Goal: Task Accomplishment & Management: Use online tool/utility

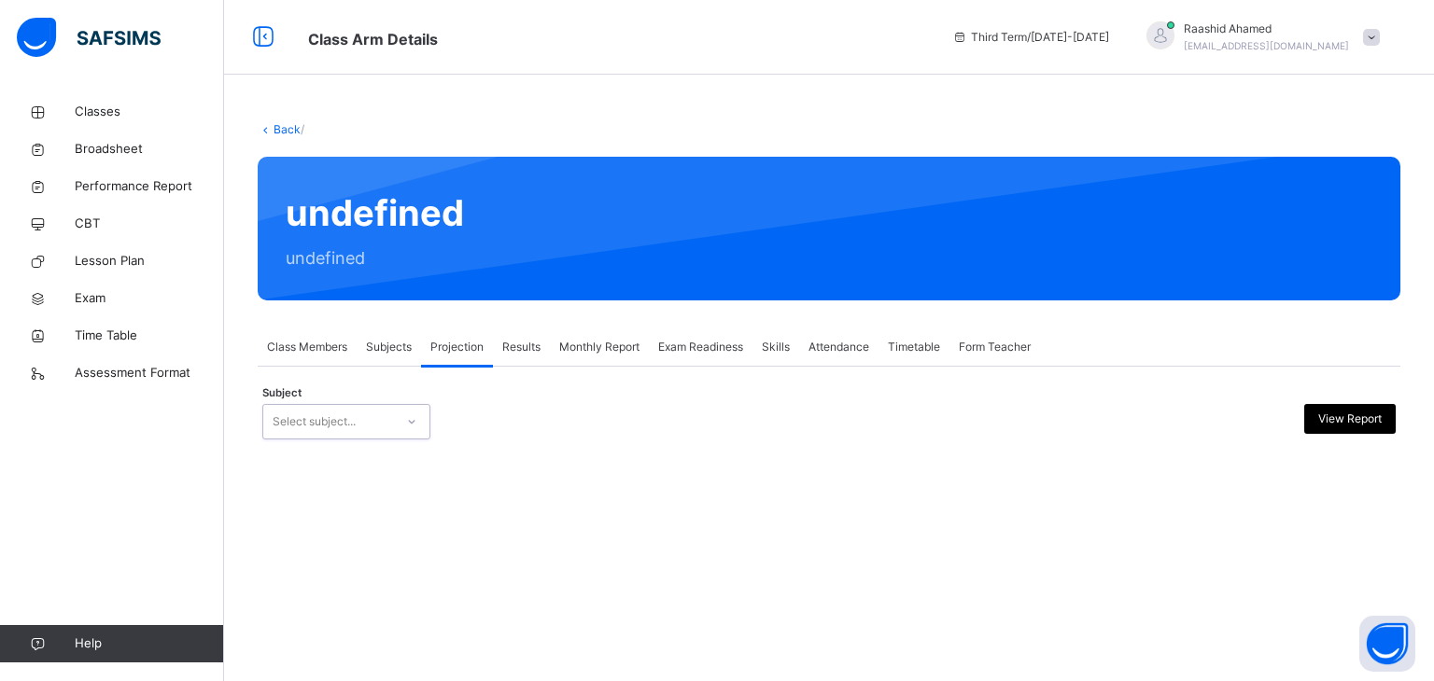
click at [410, 434] on div at bounding box center [412, 422] width 32 height 30
click at [123, 35] on img at bounding box center [89, 37] width 144 height 39
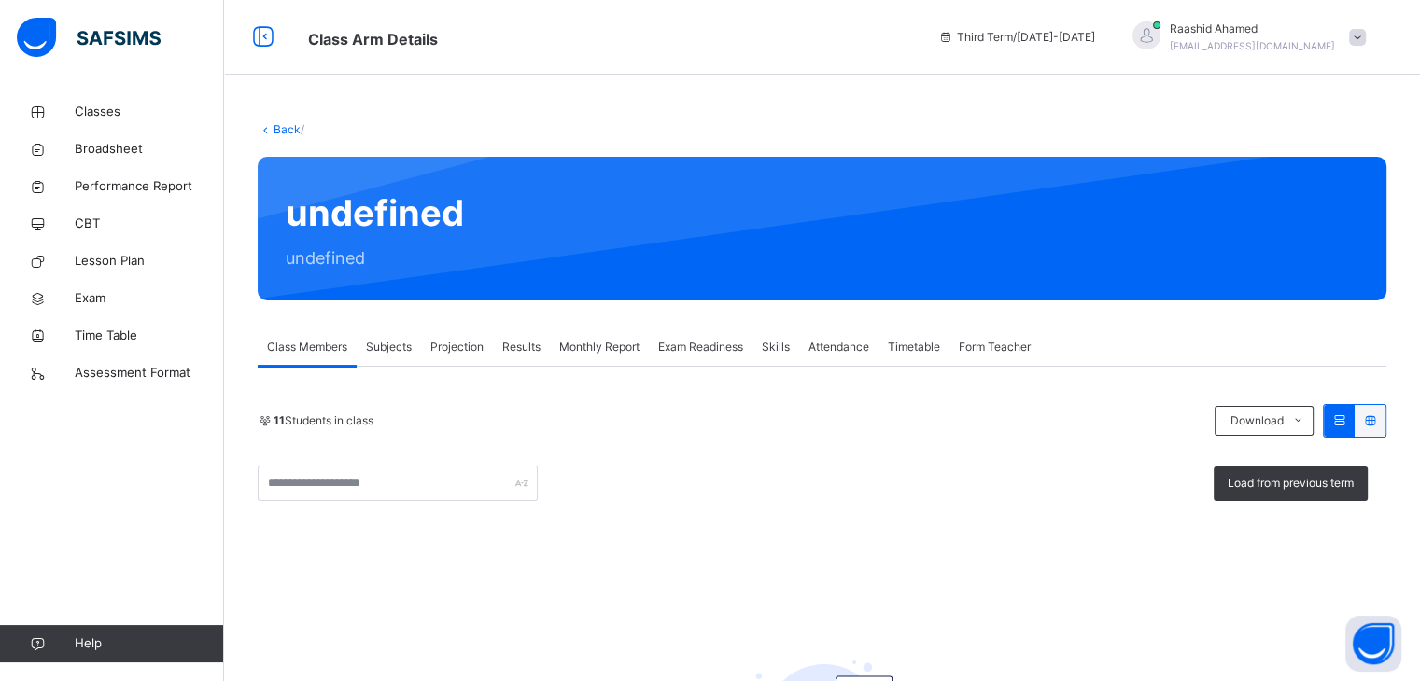
click at [275, 128] on link "Back" at bounding box center [286, 129] width 27 height 14
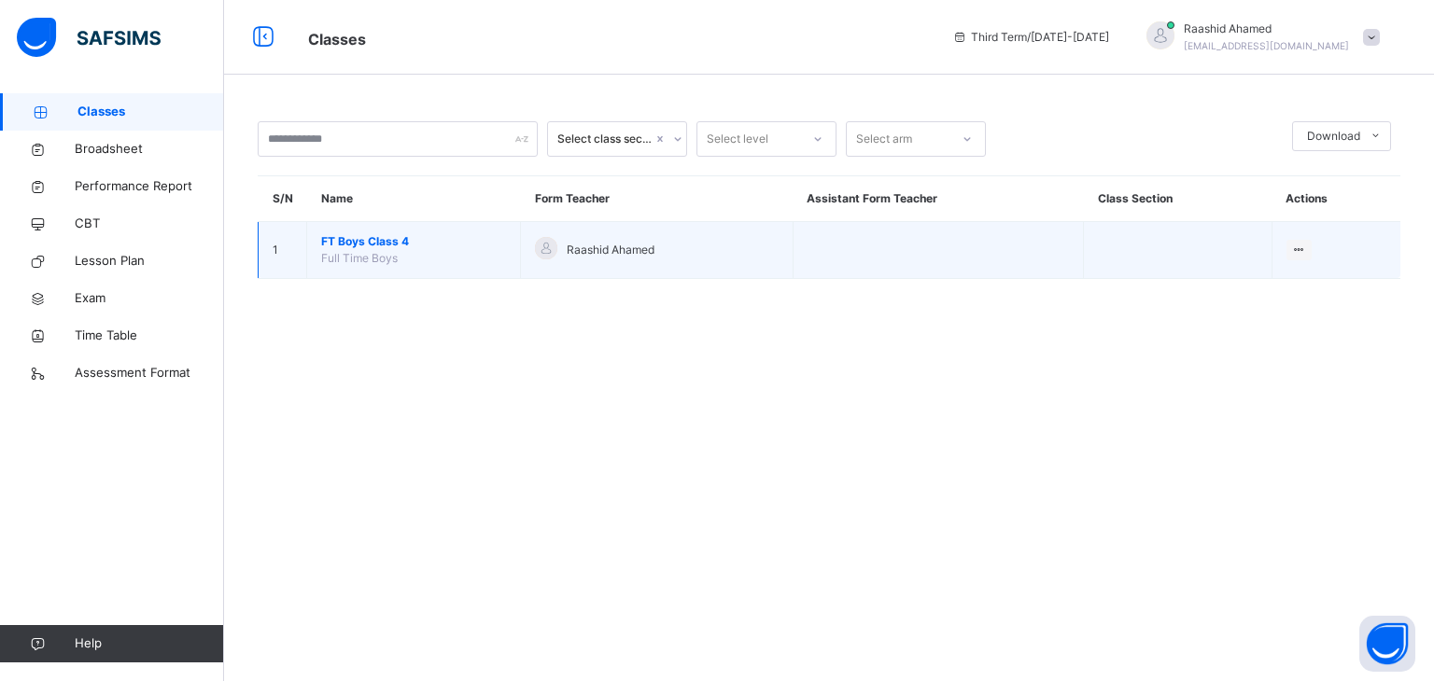
click at [343, 256] on span "Full Time Boys" at bounding box center [359, 258] width 77 height 14
click at [354, 242] on span "FT Boys Class 4" at bounding box center [413, 241] width 185 height 17
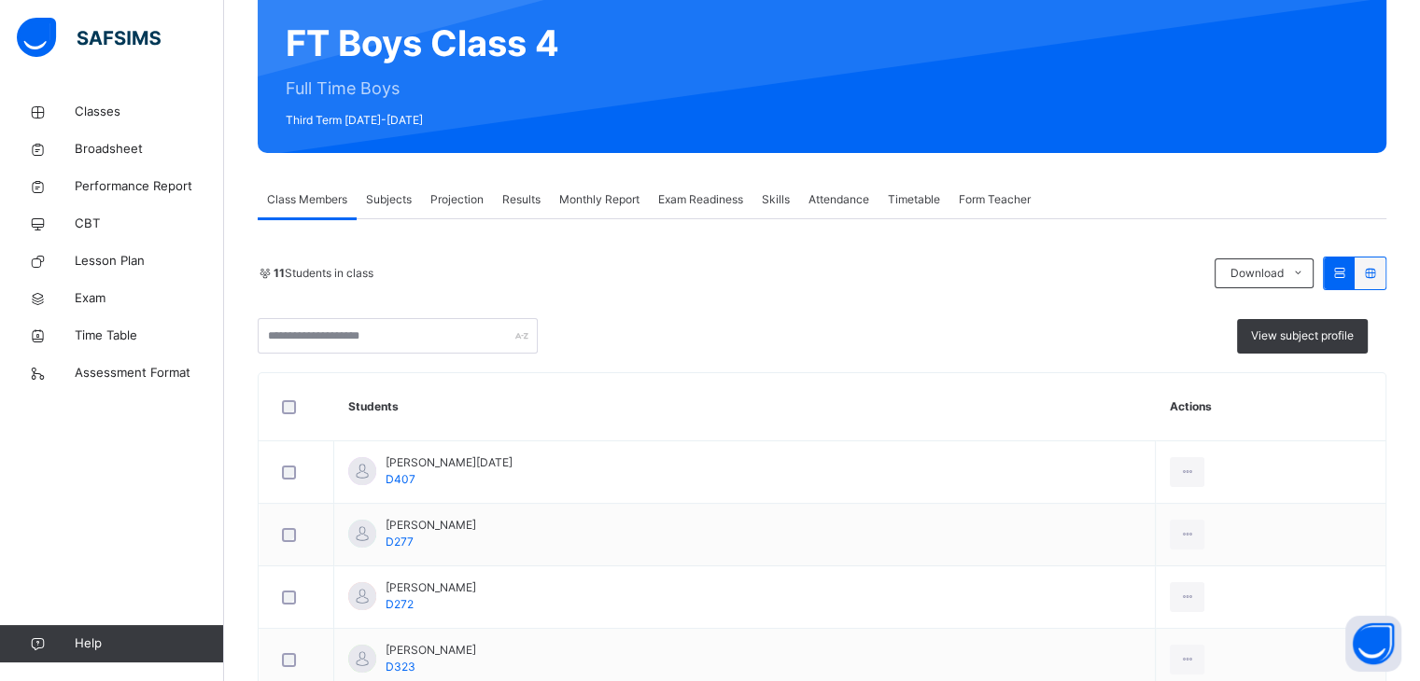
scroll to position [172, 0]
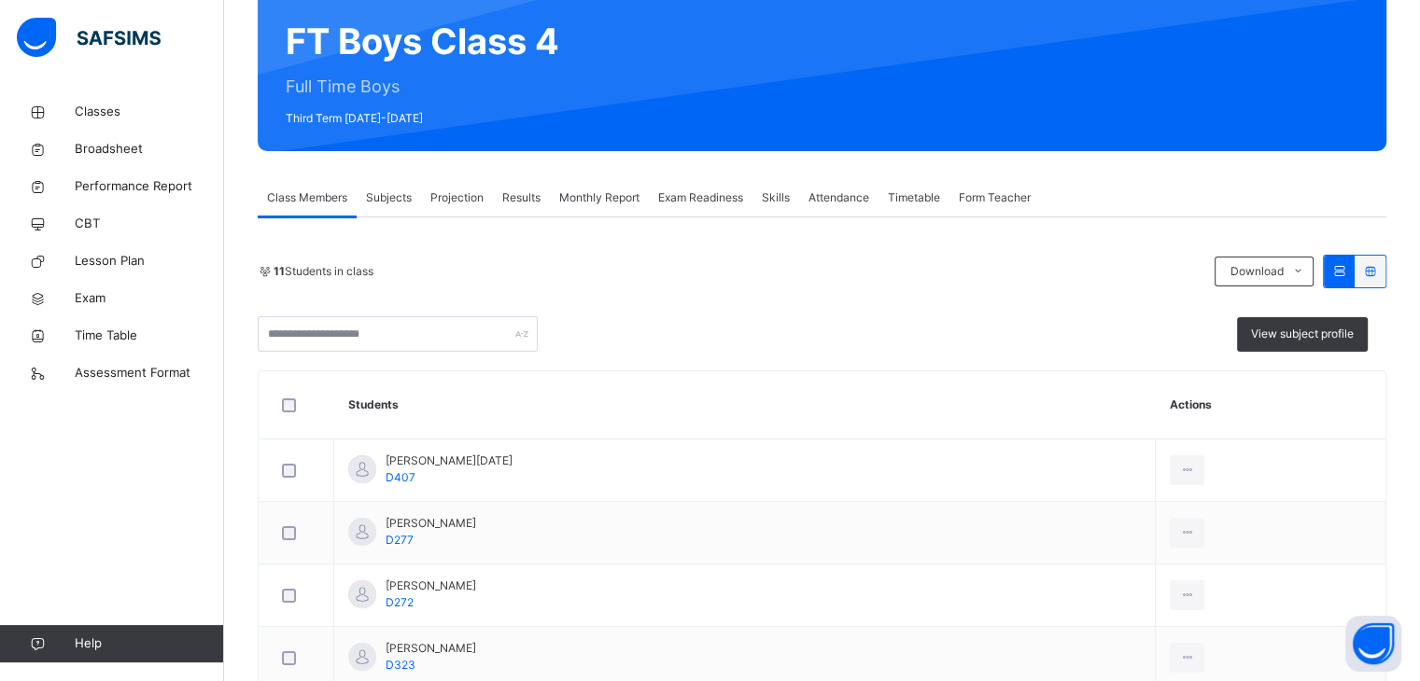
click at [457, 188] on div "Projection" at bounding box center [457, 197] width 72 height 37
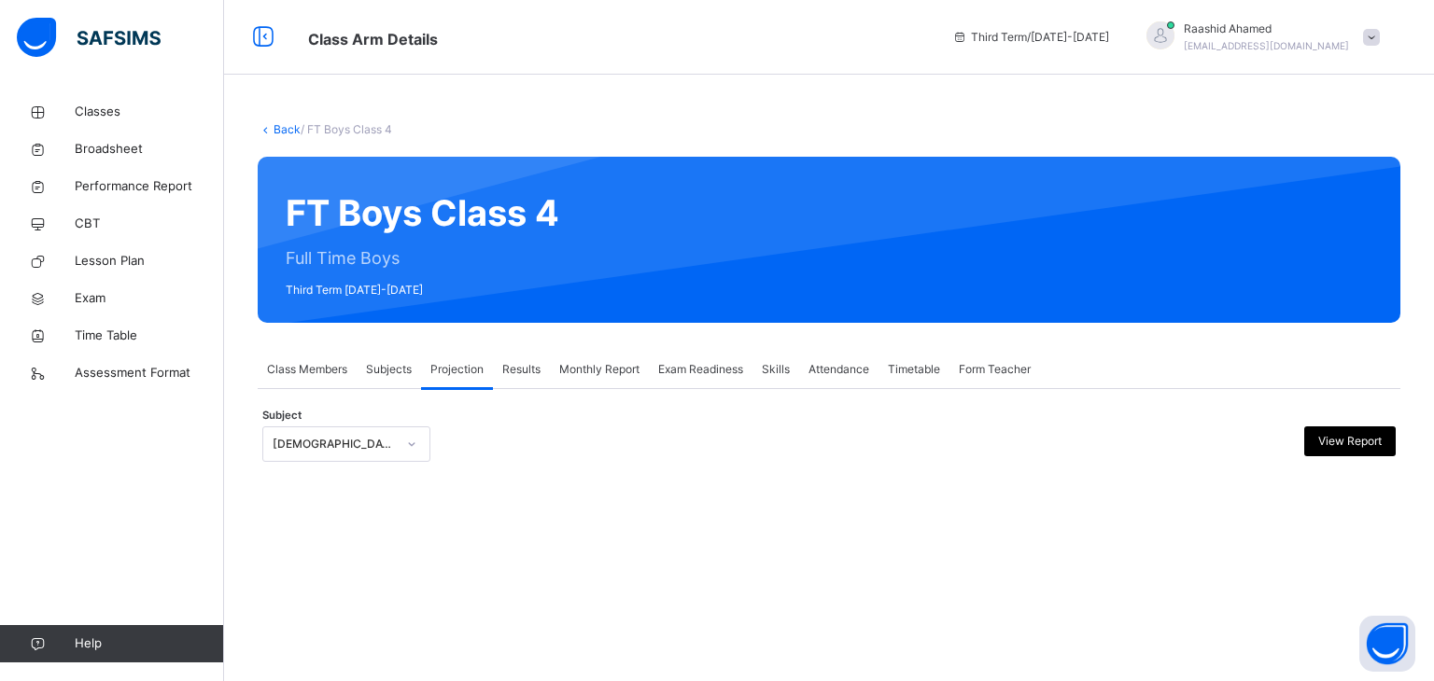
click at [362, 441] on div "[DEMOGRAPHIC_DATA] Reading" at bounding box center [334, 444] width 123 height 17
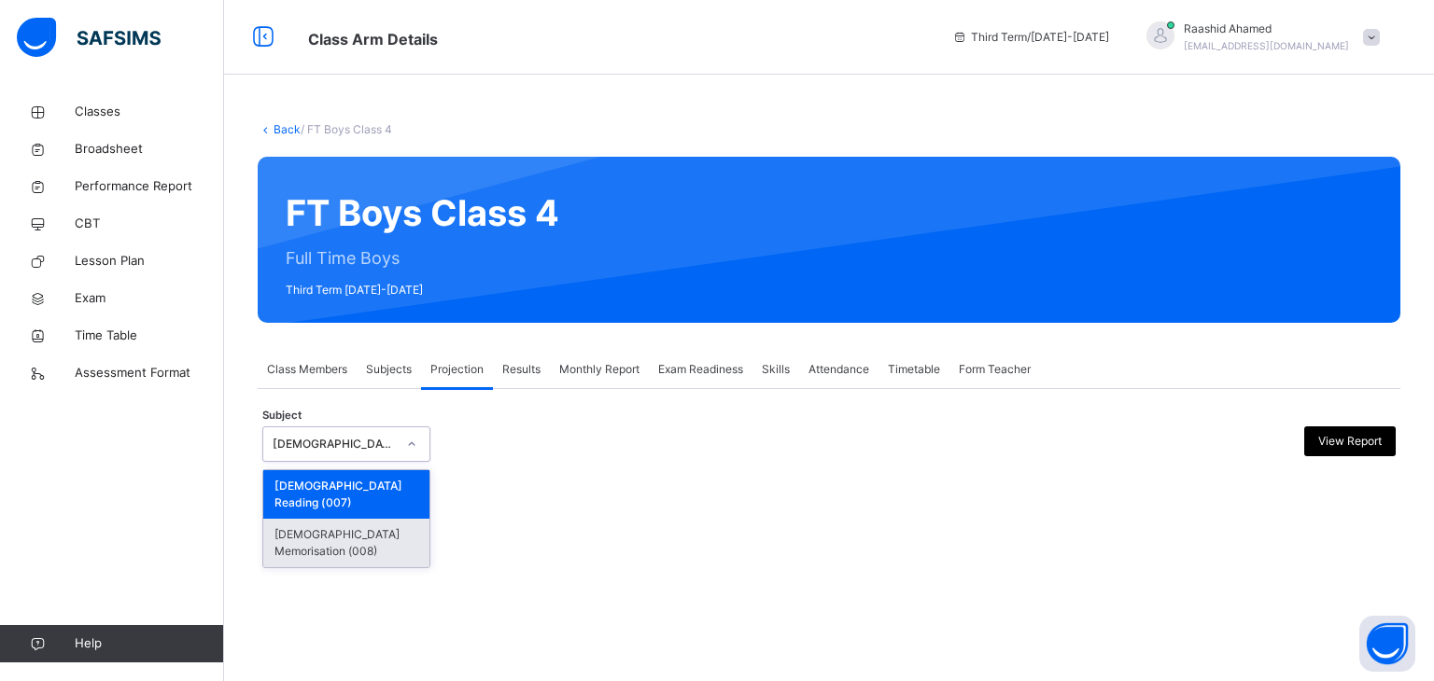
click at [369, 519] on div "[DEMOGRAPHIC_DATA] Memorisation (008)" at bounding box center [346, 543] width 166 height 49
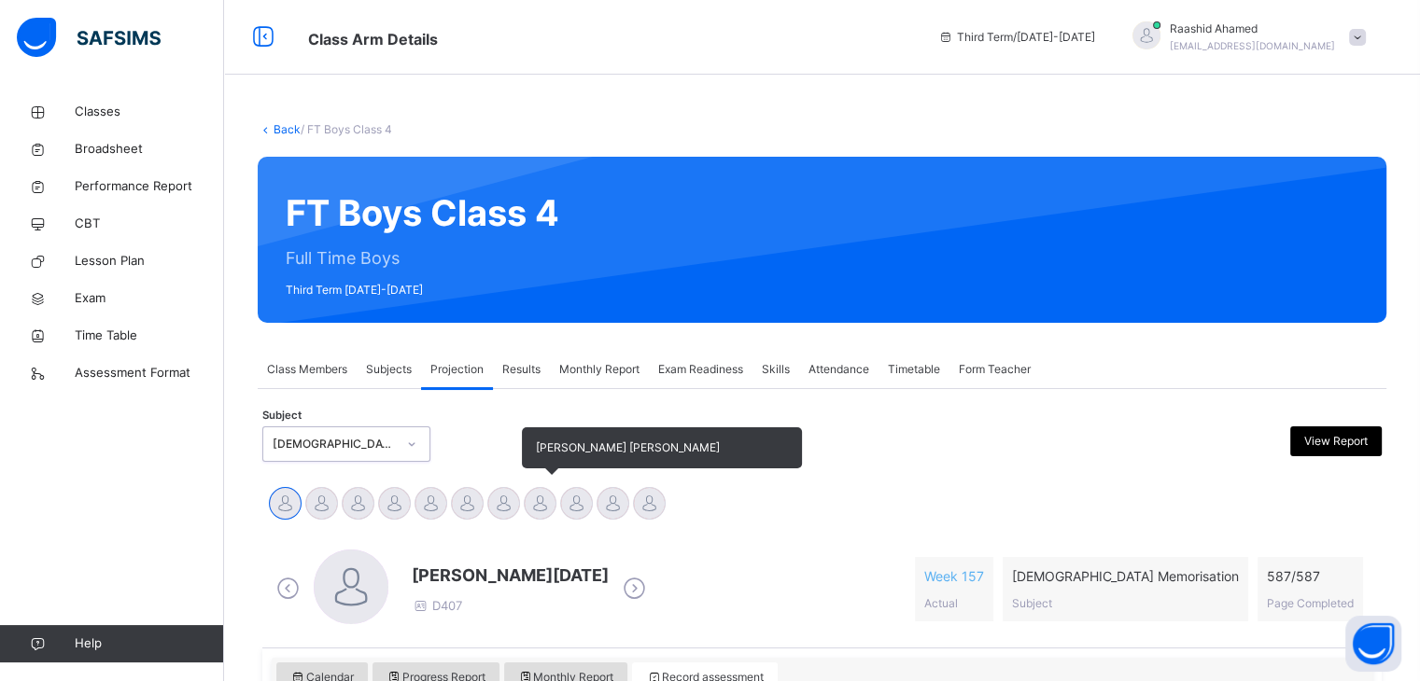
click at [523, 522] on div "[PERSON_NAME] [PERSON_NAME]" at bounding box center [540, 505] width 36 height 41
click at [508, 498] on div at bounding box center [503, 503] width 33 height 33
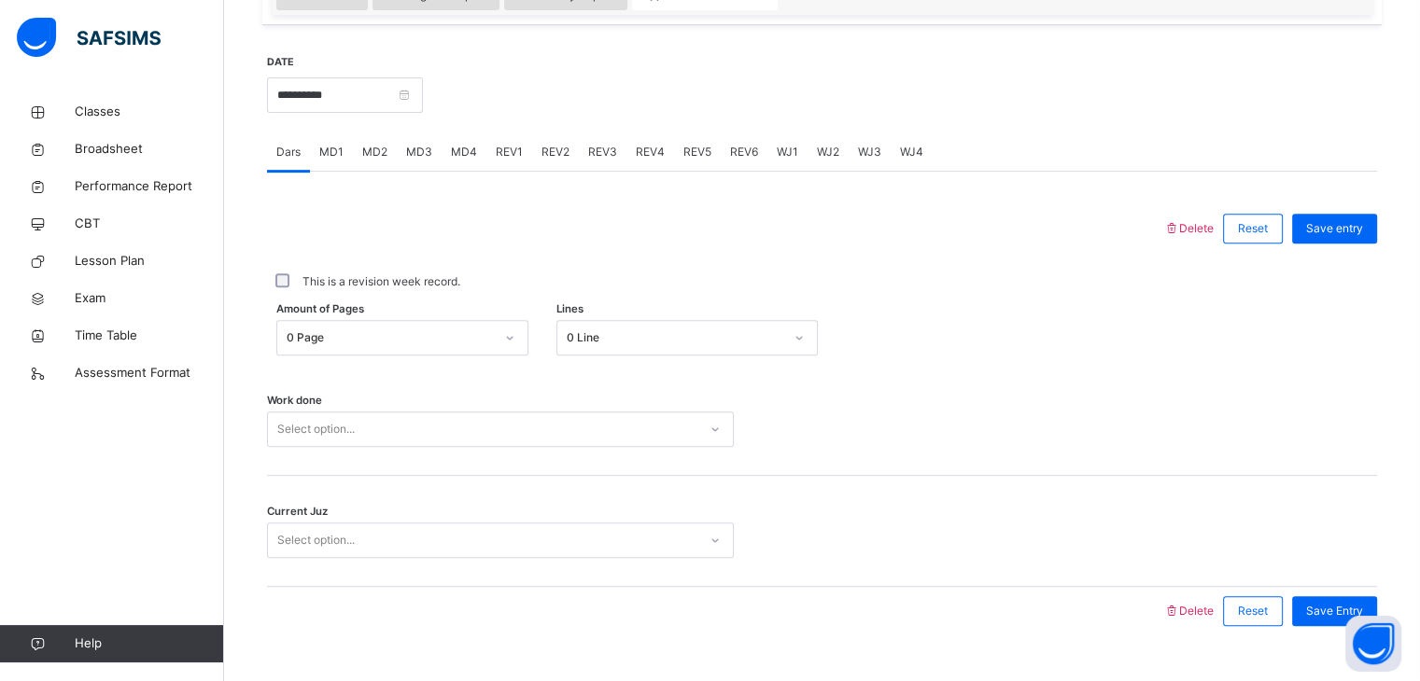
scroll to position [721, 0]
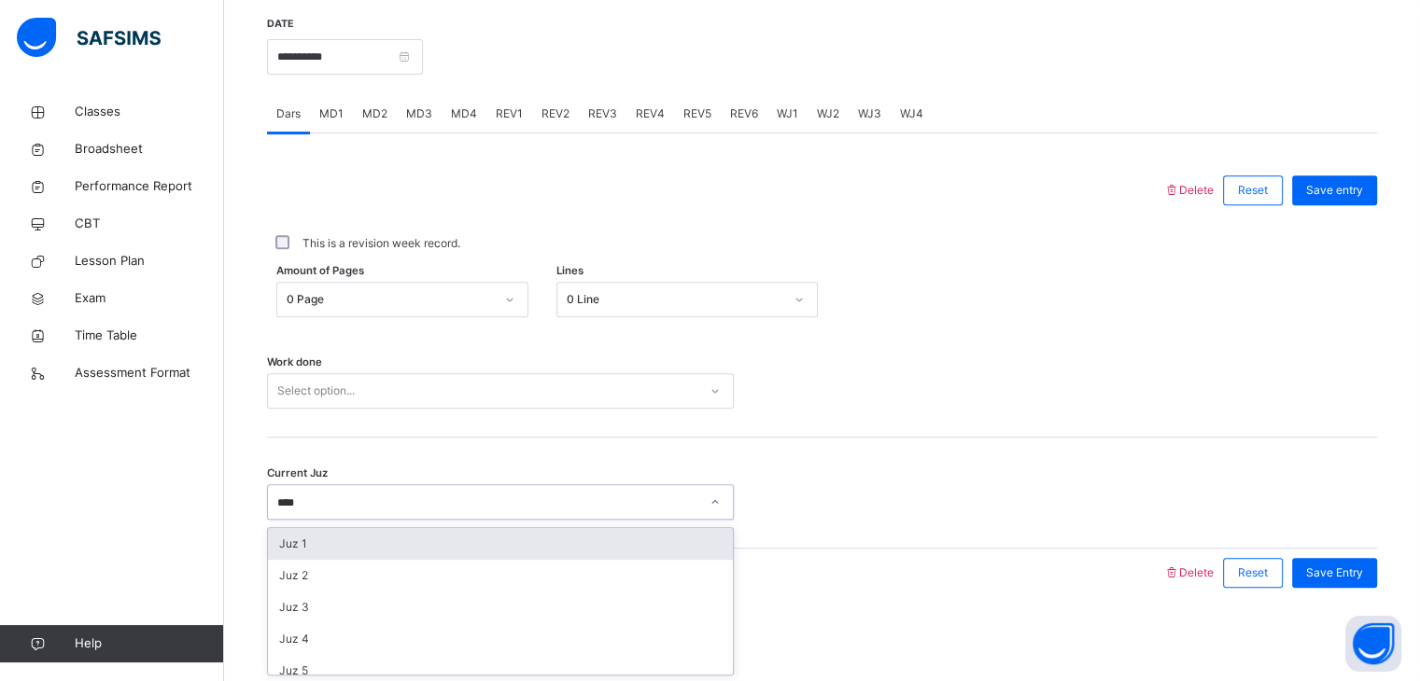
type input "*****"
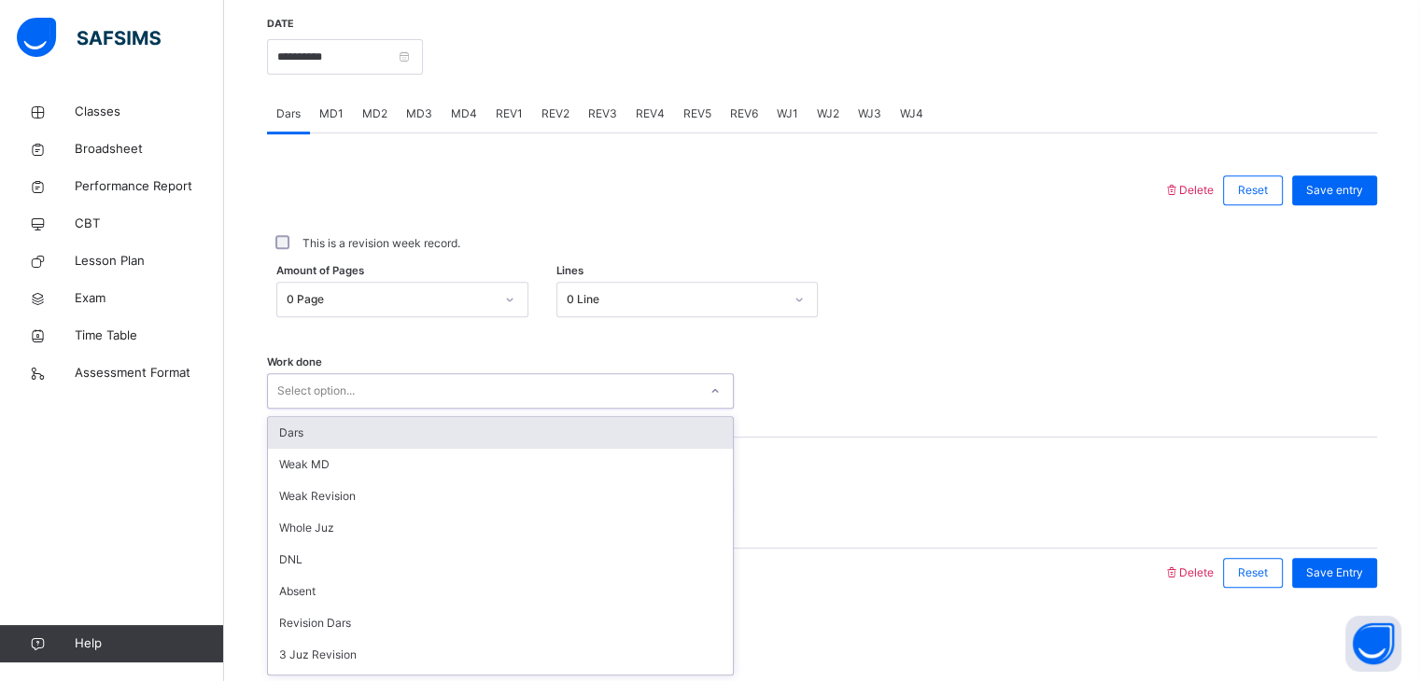
type input "*"
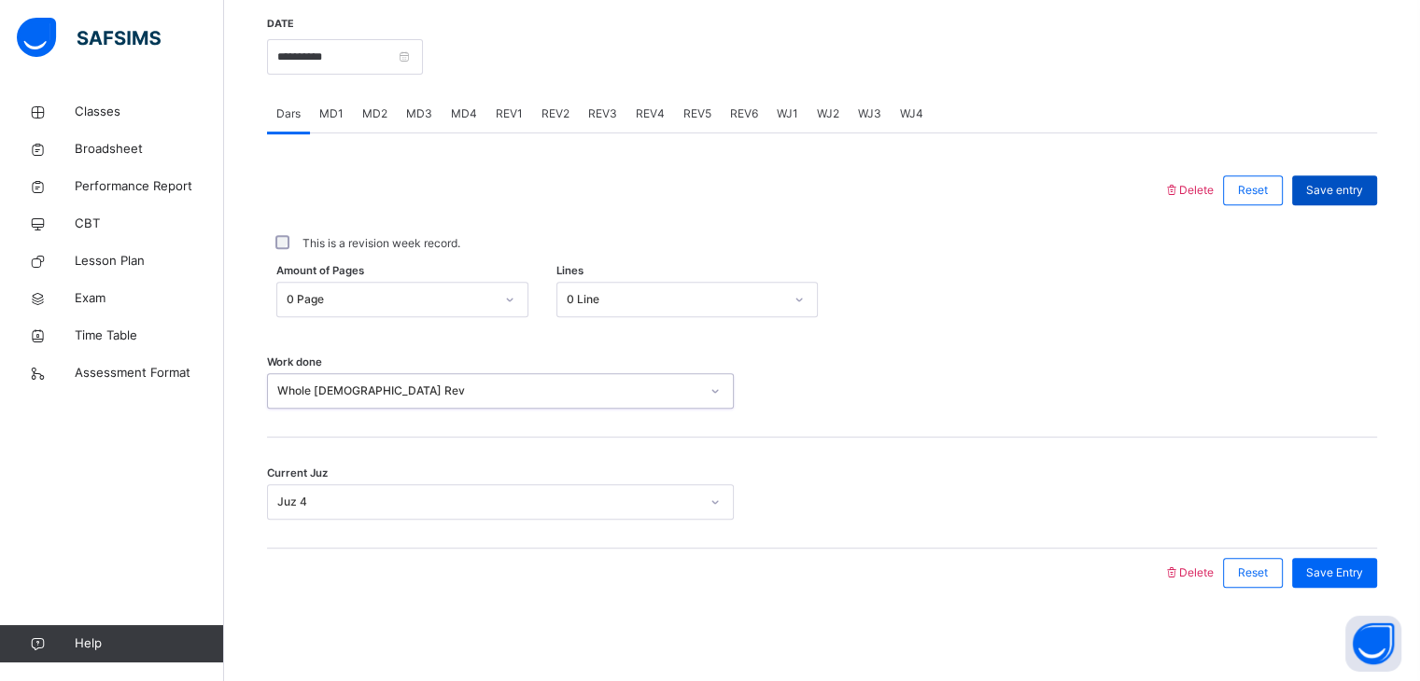
click at [1348, 202] on div "Save entry" at bounding box center [1334, 190] width 85 height 30
